Goal: Entertainment & Leisure: Consume media (video, audio)

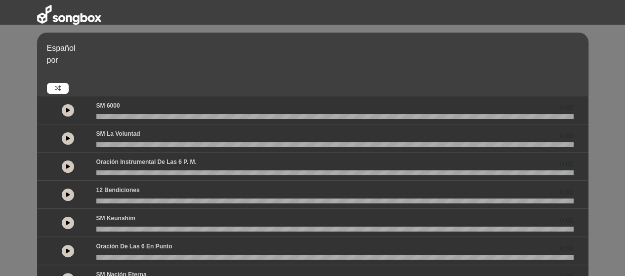
click at [68, 108] on icon at bounding box center [68, 110] width 4 height 5
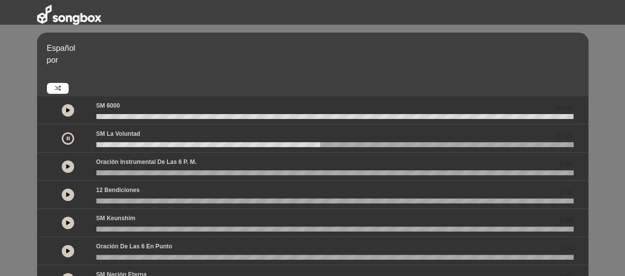
drag, startPoint x: 631, startPoint y: 23, endPoint x: 68, endPoint y: 138, distance: 574.8
click at [68, 138] on icon at bounding box center [68, 138] width 3 height 5
click at [66, 138] on icon at bounding box center [68, 138] width 4 height 5
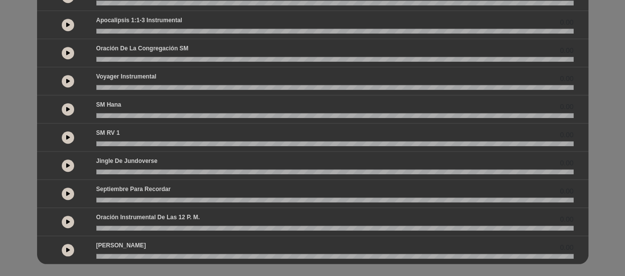
scroll to position [291, 0]
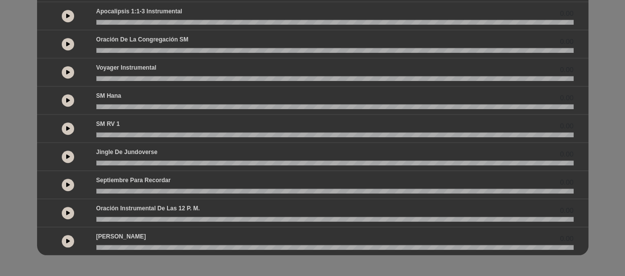
drag, startPoint x: 605, startPoint y: 181, endPoint x: 601, endPoint y: 183, distance: 5.1
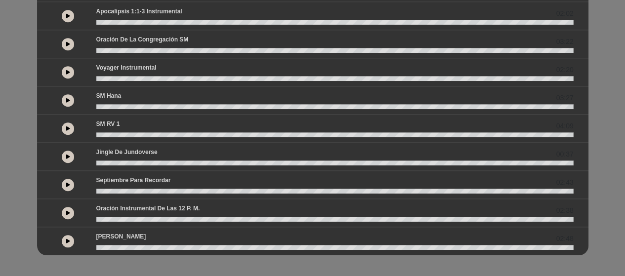
click at [67, 126] on icon at bounding box center [68, 128] width 4 height 5
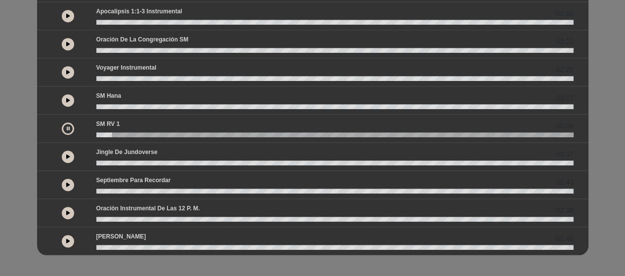
drag, startPoint x: 67, startPoint y: 124, endPoint x: 66, endPoint y: 116, distance: 8.5
click at [67, 126] on icon at bounding box center [68, 128] width 3 height 5
click at [67, 98] on icon at bounding box center [68, 100] width 4 height 5
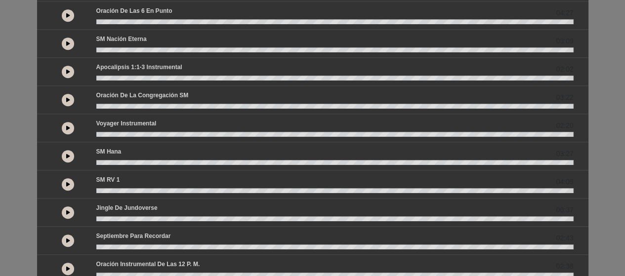
scroll to position [0, 0]
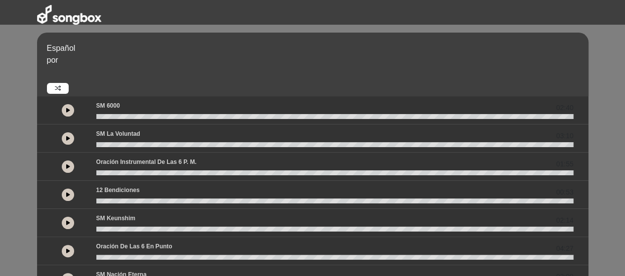
click at [69, 110] on icon at bounding box center [68, 110] width 4 height 5
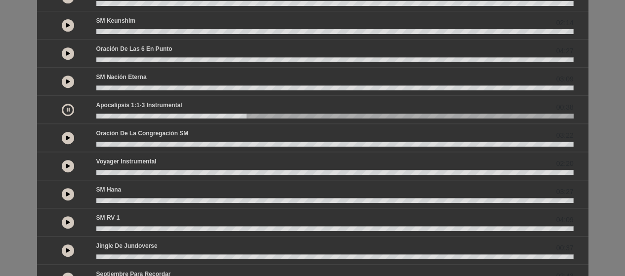
scroll to position [148, 0]
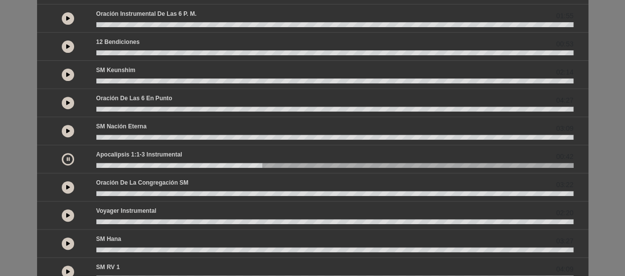
click at [68, 157] on icon at bounding box center [68, 158] width 3 height 5
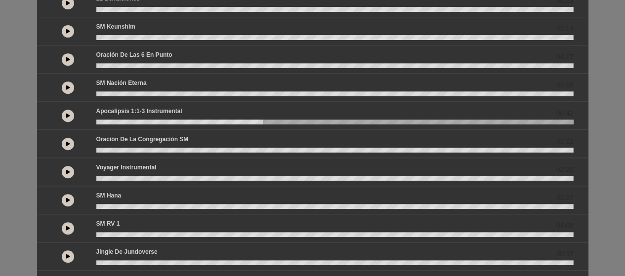
scroll to position [193, 0]
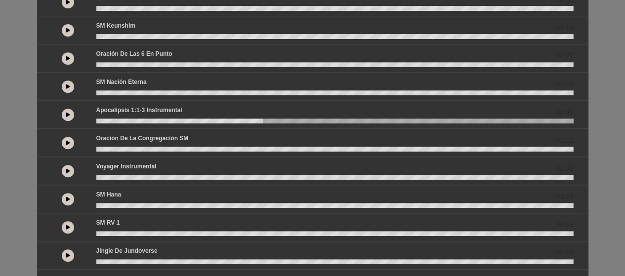
click at [67, 197] on icon at bounding box center [68, 198] width 4 height 5
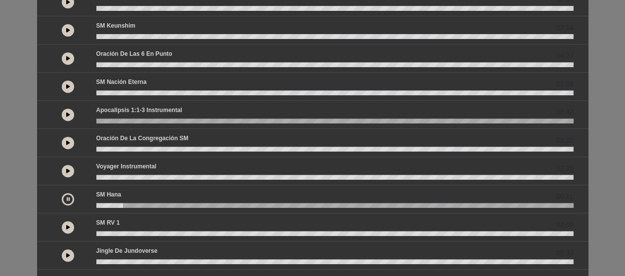
click at [66, 196] on button at bounding box center [68, 199] width 12 height 12
